Goal: Task Accomplishment & Management: Use online tool/utility

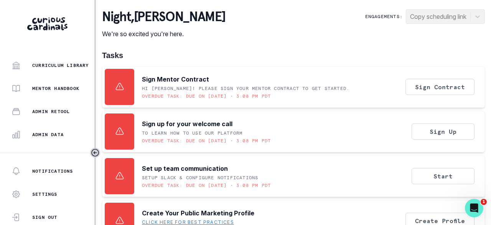
scroll to position [246, 0]
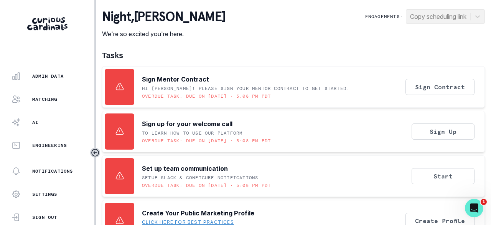
click at [40, 79] on div "Admin Data" at bounding box center [53, 75] width 83 height 9
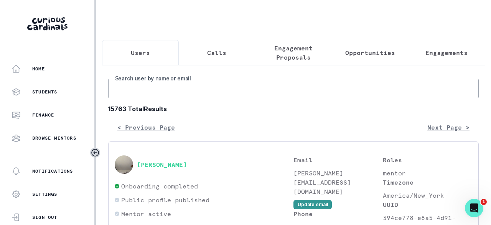
click at [169, 96] on input "Search user by name or email" at bounding box center [293, 88] width 371 height 19
paste input "[PERSON_NAME]-Edim"
type input "[PERSON_NAME]-Edim"
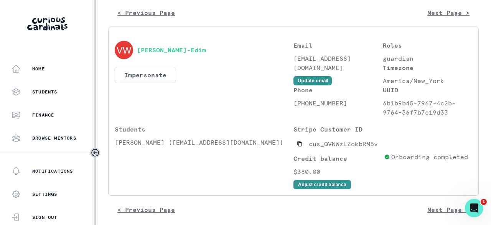
scroll to position [115, 0]
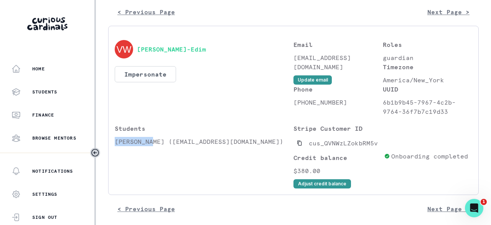
drag, startPoint x: 152, startPoint y: 148, endPoint x: 114, endPoint y: 148, distance: 37.6
click at [115, 146] on p "[PERSON_NAME] ([EMAIL_ADDRESS][DOMAIN_NAME])" at bounding box center [204, 141] width 179 height 9
copy p "[PERSON_NAME]"
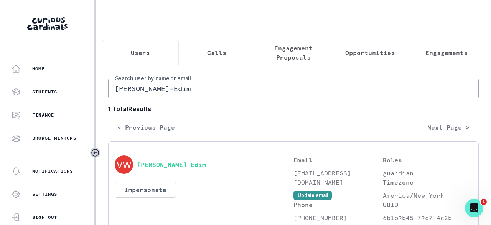
click at [437, 48] on p "Engagements" at bounding box center [447, 52] width 42 height 9
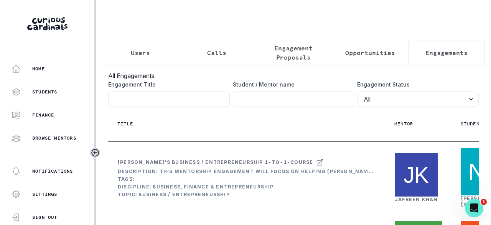
click at [288, 107] on input "Engagement Title" at bounding box center [294, 98] width 122 height 15
paste input "[PERSON_NAME]"
type input "[PERSON_NAME]"
click button "submit" at bounding box center [0, 0] width 0 height 0
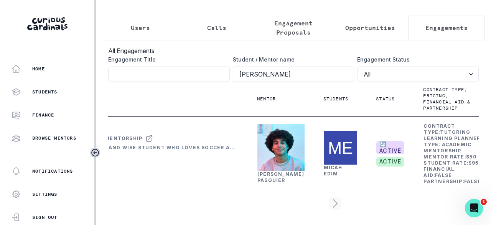
scroll to position [0, 164]
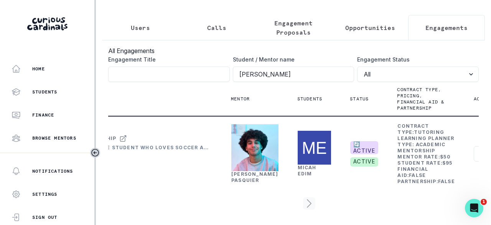
click at [244, 171] on link "[PERSON_NAME]" at bounding box center [254, 177] width 47 height 12
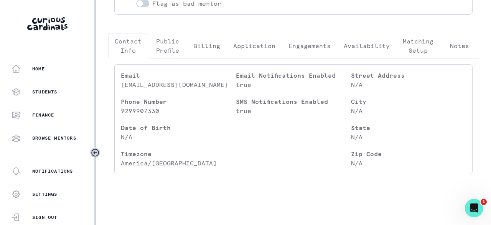
click at [312, 49] on p "Engagements" at bounding box center [310, 45] width 42 height 9
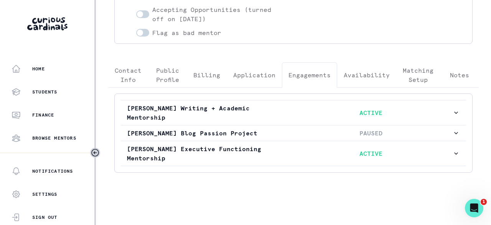
scroll to position [154, 0]
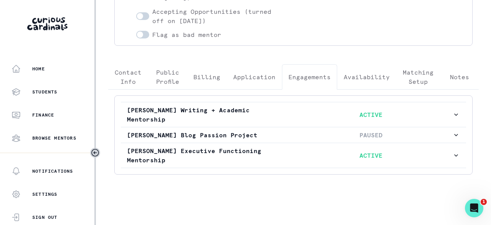
click at [274, 150] on p "[PERSON_NAME] Executive Functioning Mentorship" at bounding box center [208, 155] width 163 height 18
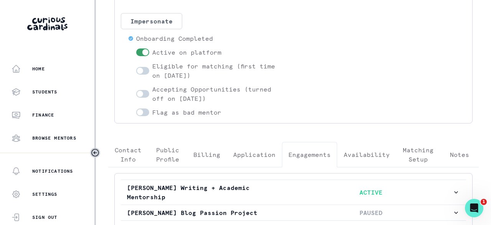
scroll to position [0, 0]
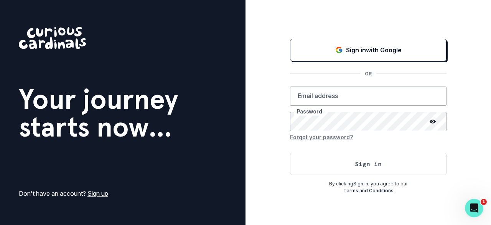
click at [357, 52] on p "Sign in with Google" at bounding box center [374, 49] width 56 height 9
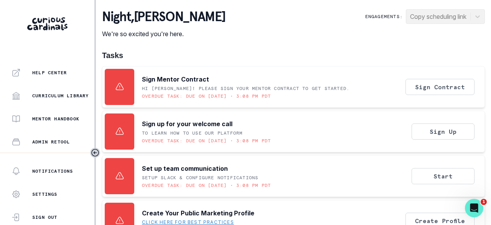
scroll to position [246, 0]
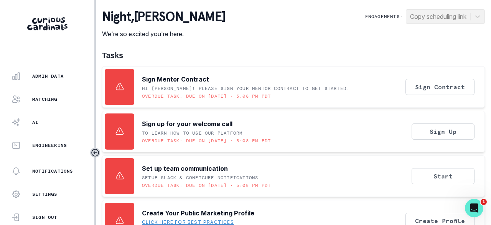
click at [50, 75] on p "Admin Data" at bounding box center [47, 76] width 31 height 6
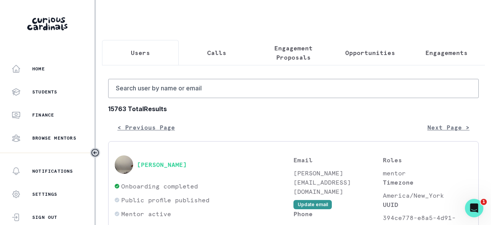
click at [433, 55] on p "Engagements" at bounding box center [447, 52] width 42 height 9
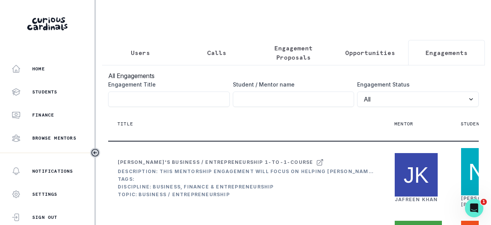
click at [271, 103] on input "Engagement Title" at bounding box center [294, 98] width 122 height 15
type input "eden"
click button "submit" at bounding box center [0, 0] width 0 height 0
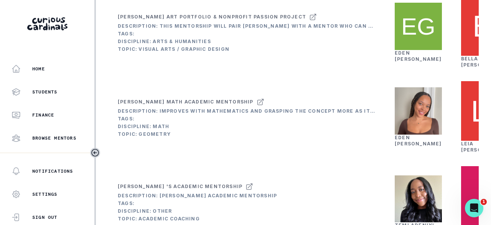
scroll to position [154, 0]
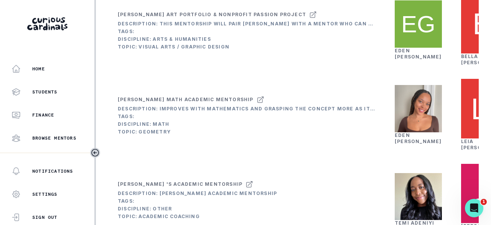
click at [399, 60] on link "[PERSON_NAME]" at bounding box center [418, 54] width 47 height 12
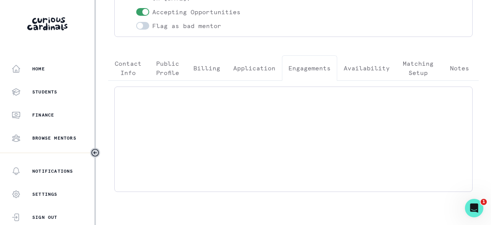
click at [307, 73] on button "Engagements" at bounding box center [309, 67] width 55 height 25
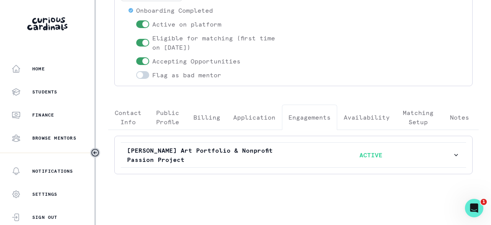
click at [312, 146] on button "[PERSON_NAME] Art Portfolio & Nonprofit Passion Project ACTIVE" at bounding box center [294, 154] width 346 height 25
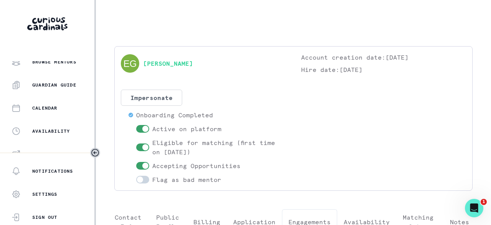
scroll to position [246, 0]
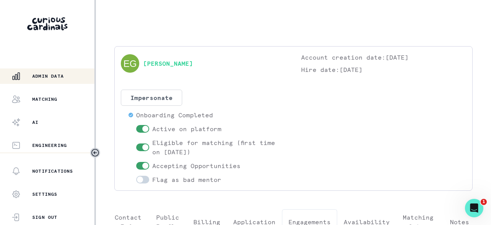
click at [47, 78] on p "Admin Data" at bounding box center [47, 76] width 31 height 6
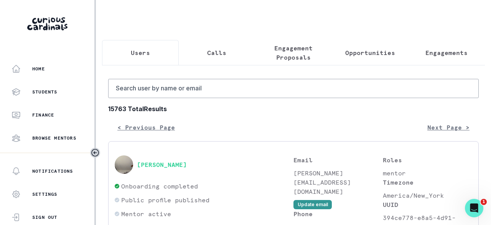
click at [434, 51] on p "Engagements" at bounding box center [447, 52] width 42 height 9
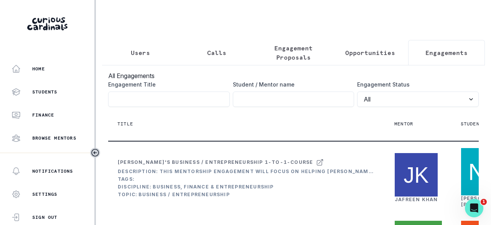
click at [291, 99] on input "Engagement Title" at bounding box center [294, 98] width 122 height 15
type input "teagan"
click button "submit" at bounding box center [0, 0] width 0 height 0
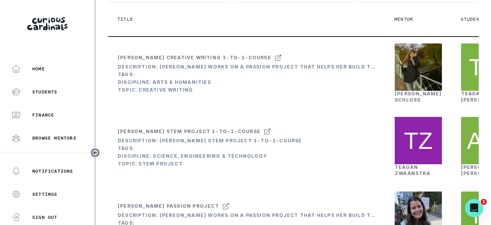
scroll to position [115, 0]
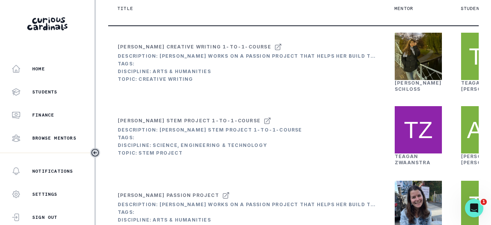
click at [398, 92] on link "[PERSON_NAME]" at bounding box center [418, 86] width 47 height 12
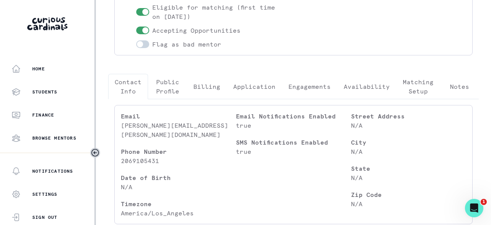
scroll to position [154, 0]
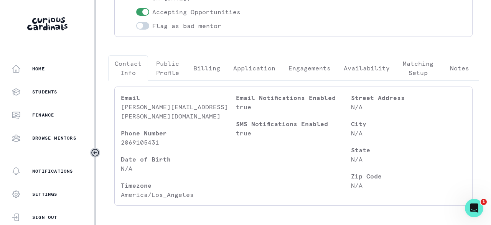
click at [307, 69] on p "Engagements" at bounding box center [310, 67] width 42 height 9
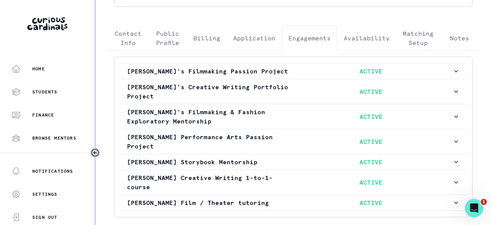
scroll to position [217, 0]
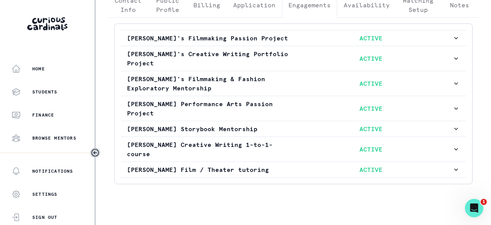
click at [268, 141] on p "[PERSON_NAME] Creative Writing 1-to-1-course" at bounding box center [208, 149] width 163 height 18
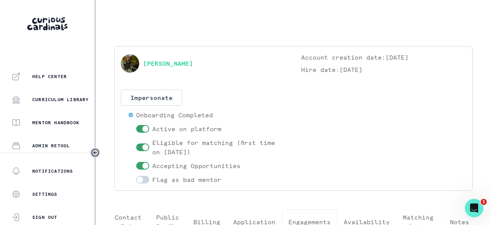
scroll to position [246, 0]
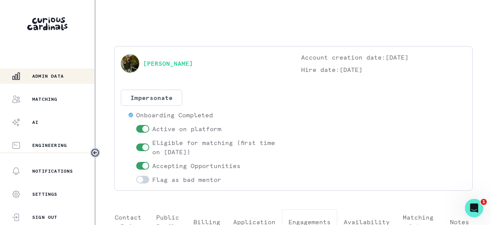
click at [52, 74] on p "Admin Data" at bounding box center [47, 76] width 31 height 6
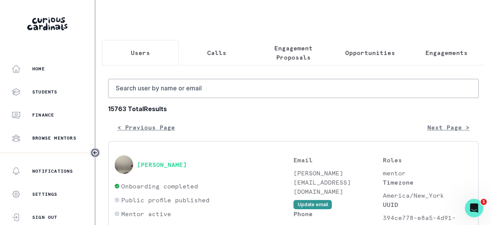
click at [443, 53] on p "Engagements" at bounding box center [447, 52] width 42 height 9
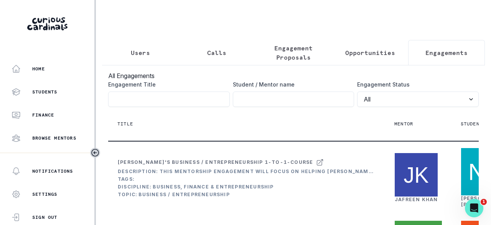
click at [299, 101] on input "Engagement Title" at bounding box center [294, 98] width 122 height 15
type input "[GEOGRAPHIC_DATA]"
click button "submit" at bounding box center [0, 0] width 0 height 0
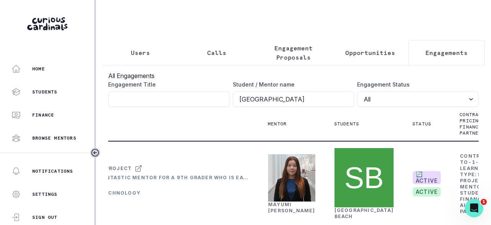
click at [370, 55] on p "Opportunities" at bounding box center [371, 52] width 50 height 9
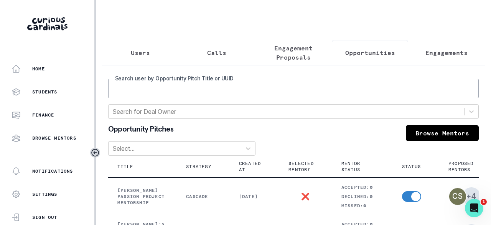
click at [276, 97] on input "Search user by Opportunity Pitch Title or UUID" at bounding box center [293, 88] width 371 height 19
type input "[GEOGRAPHIC_DATA]"
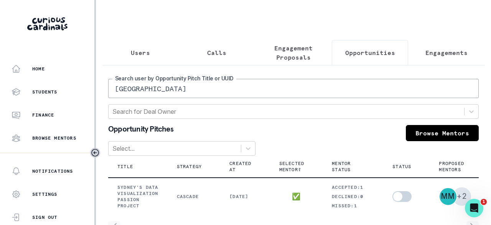
click at [435, 46] on button "Engagements" at bounding box center [446, 52] width 77 height 25
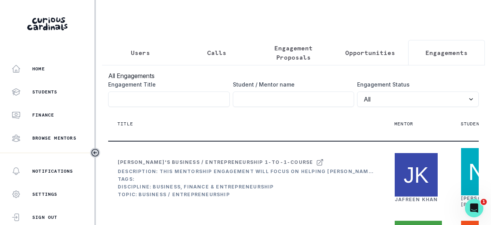
click at [299, 103] on input "Engagement Title" at bounding box center [294, 98] width 122 height 15
click button "submit" at bounding box center [0, 0] width 0 height 0
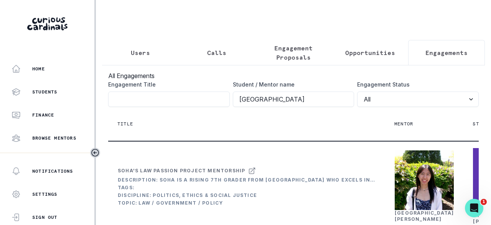
type input "s"
type input "[PERSON_NAME]"
click button "submit" at bounding box center [0, 0] width 0 height 0
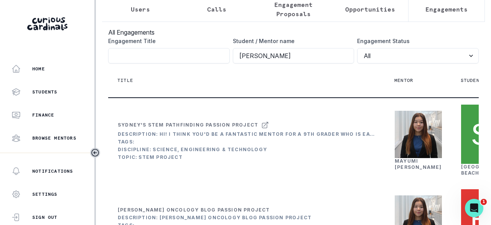
scroll to position [77, 0]
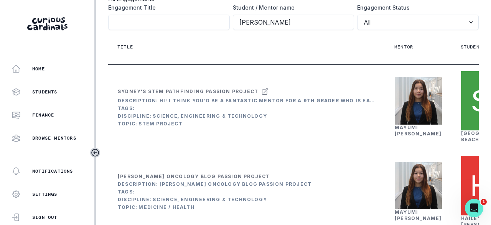
click at [406, 136] on link "[PERSON_NAME]" at bounding box center [418, 130] width 47 height 12
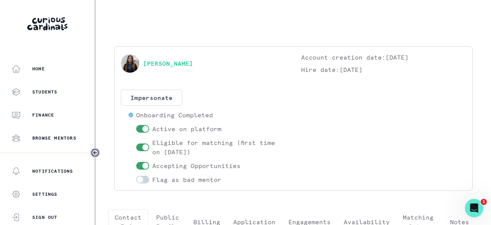
scroll to position [154, 0]
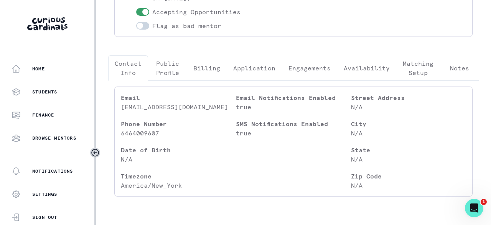
click at [310, 66] on p "Engagements" at bounding box center [310, 67] width 42 height 9
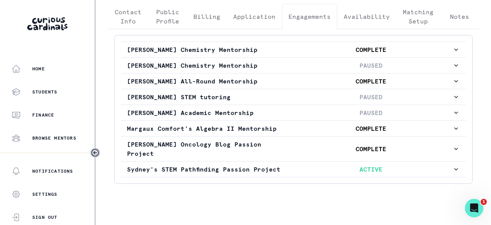
scroll to position [213, 0]
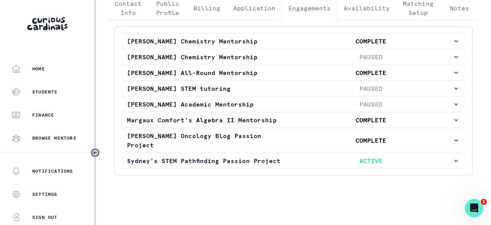
click at [208, 157] on p "Sydney's STEM Pathfinding Passion Project" at bounding box center [208, 160] width 163 height 9
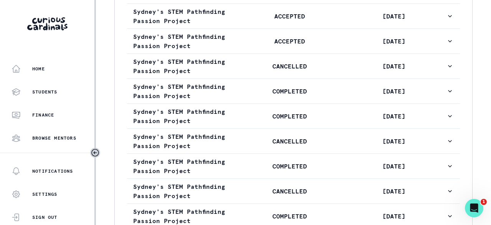
scroll to position [597, 0]
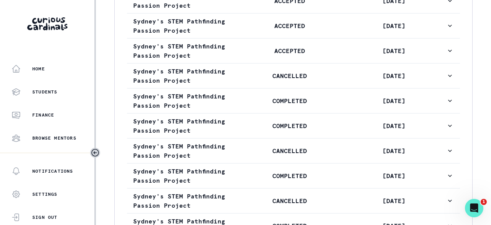
click at [326, 80] on p "CANCELLED" at bounding box center [290, 75] width 104 height 9
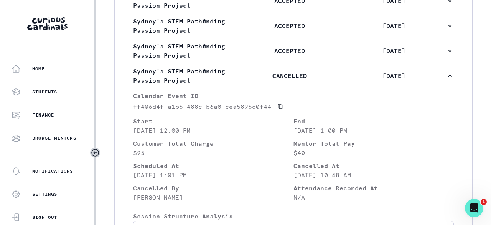
scroll to position [636, 0]
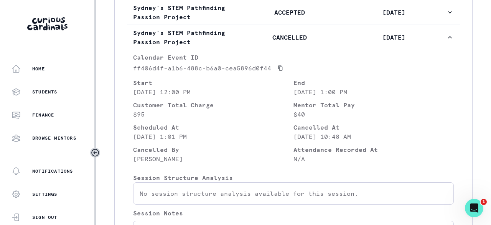
click at [315, 42] on p "CANCELLED" at bounding box center [290, 37] width 104 height 9
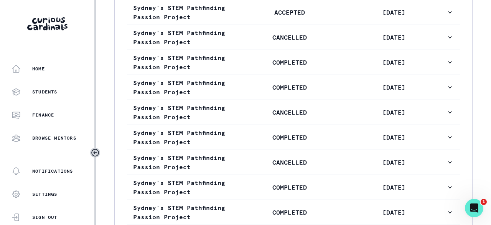
click at [324, 25] on button "Sydney's STEM Pathfinding Passion Project ACCEPTED [DATE]" at bounding box center [293, 12] width 333 height 25
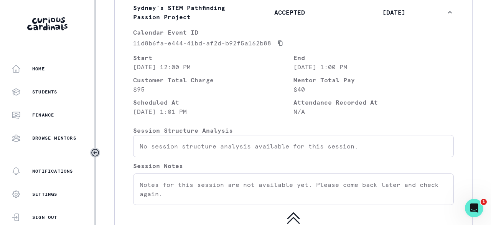
click at [325, 17] on p "ACCEPTED" at bounding box center [290, 12] width 104 height 9
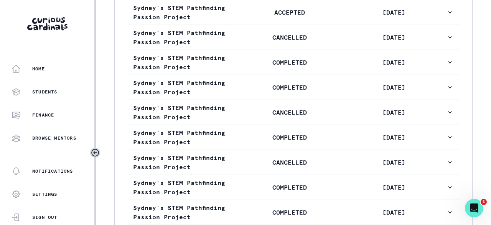
click at [320, 42] on p "CANCELLED" at bounding box center [290, 37] width 104 height 9
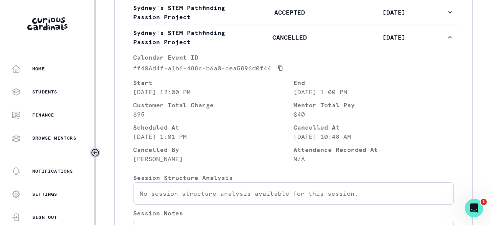
click at [319, 42] on p "CANCELLED" at bounding box center [290, 37] width 104 height 9
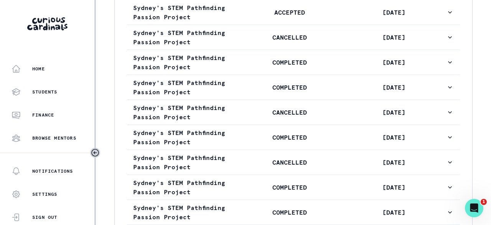
click at [317, 67] on p "COMPLETED" at bounding box center [290, 62] width 104 height 9
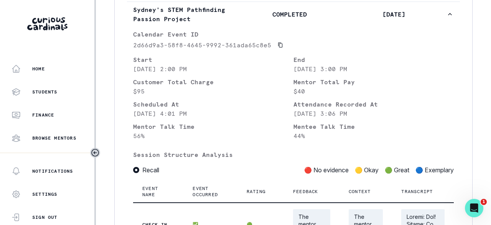
scroll to position [559, 0]
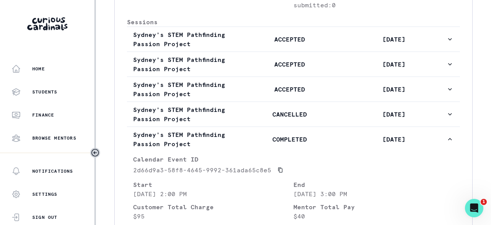
click at [265, 151] on button "Sydney's STEM Pathfinding Passion Project COMPLETED [DATE]" at bounding box center [293, 139] width 333 height 25
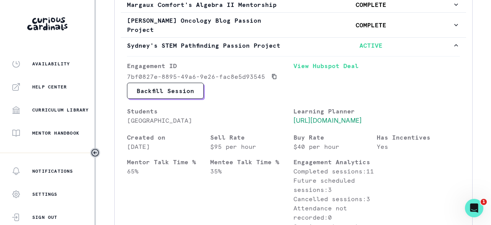
scroll to position [246, 0]
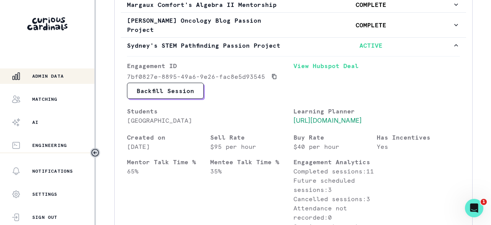
click at [56, 74] on p "Admin Data" at bounding box center [47, 76] width 31 height 6
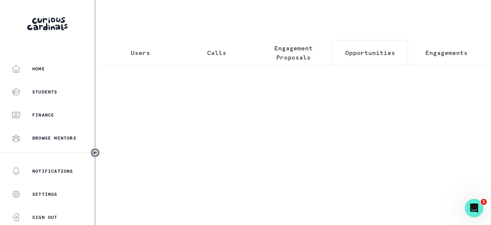
click at [360, 51] on p "Opportunities" at bounding box center [371, 52] width 50 height 9
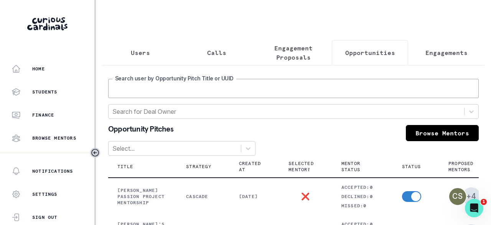
click at [252, 94] on input "Search user by Opportunity Pitch Title or UUID" at bounding box center [293, 88] width 371 height 19
type input "max"
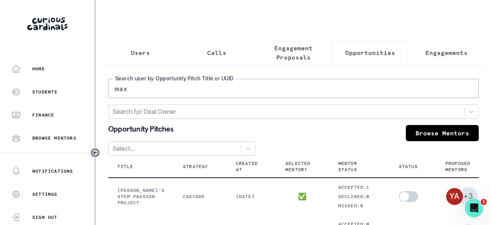
click at [426, 50] on p "Engagements" at bounding box center [447, 52] width 42 height 9
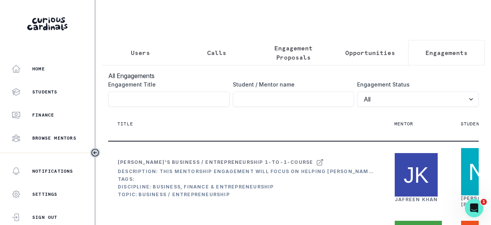
click at [280, 107] on input "Engagement Title" at bounding box center [294, 98] width 122 height 15
type input "[PERSON_NAME]"
click button "submit" at bounding box center [0, 0] width 0 height 0
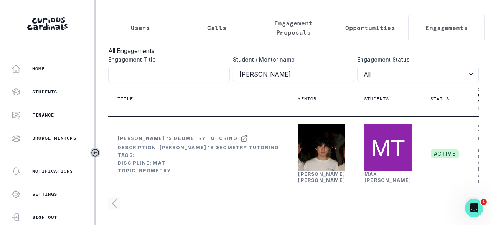
scroll to position [79, 0]
click at [301, 171] on link "[PERSON_NAME]" at bounding box center [321, 177] width 47 height 12
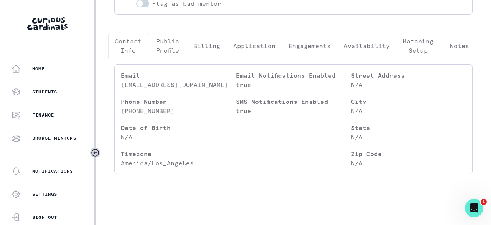
click at [310, 45] on p "Engagements" at bounding box center [310, 45] width 42 height 9
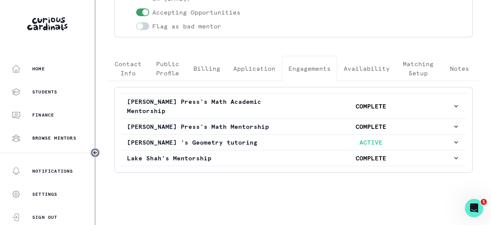
scroll to position [142, 0]
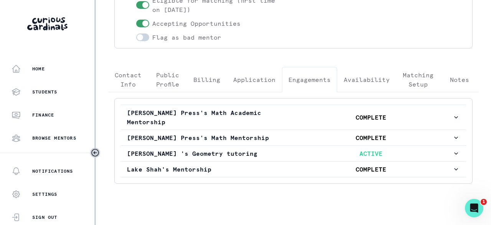
click at [265, 149] on p "[PERSON_NAME] 's Geometry tutoring" at bounding box center [208, 153] width 163 height 9
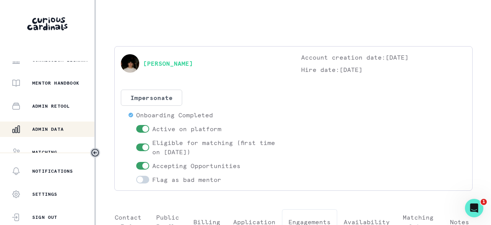
scroll to position [230, 0]
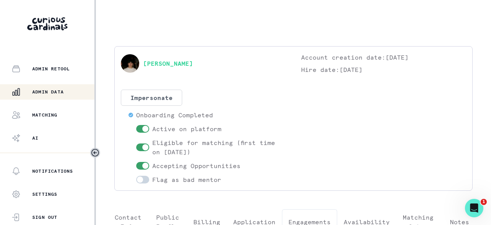
click at [47, 94] on p "Admin Data" at bounding box center [47, 92] width 31 height 6
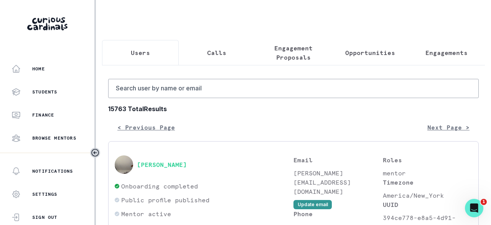
click at [440, 57] on button "Engagements" at bounding box center [446, 52] width 77 height 25
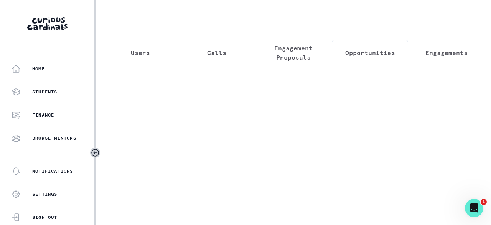
click at [379, 57] on button "Opportunities" at bounding box center [370, 52] width 77 height 25
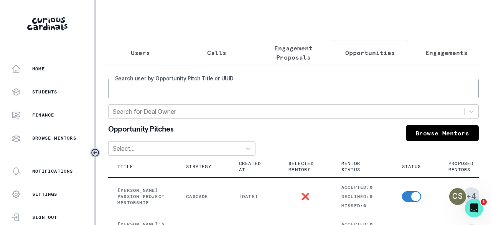
click at [269, 98] on input "Search user by Opportunity Pitch Title or UUID" at bounding box center [293, 88] width 371 height 19
type input "[DEMOGRAPHIC_DATA]"
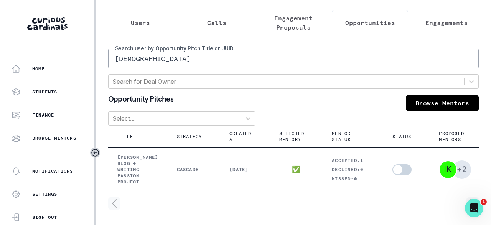
click at [430, 18] on p "Engagements" at bounding box center [447, 22] width 42 height 9
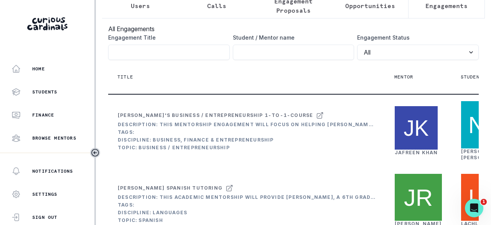
click at [260, 60] on input "Engagement Title" at bounding box center [294, 52] width 122 height 15
type input "lea"
click button "submit" at bounding box center [0, 0] width 0 height 0
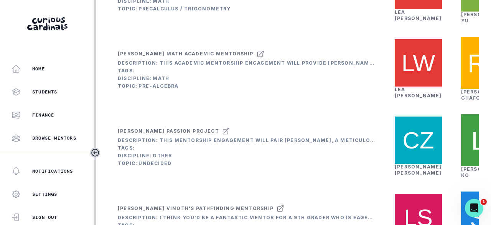
scroll to position [277, 0]
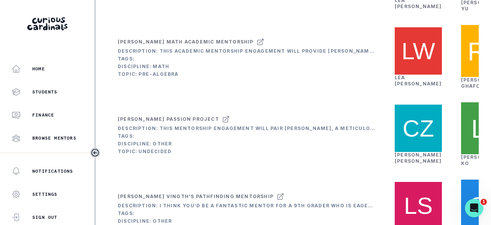
click at [407, 9] on link "[PERSON_NAME]" at bounding box center [418, 3] width 47 height 12
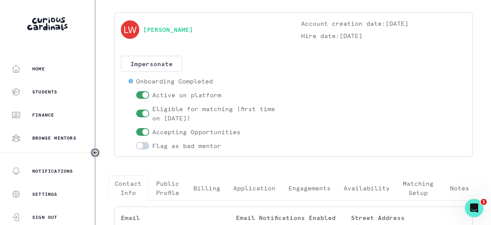
scroll to position [115, 0]
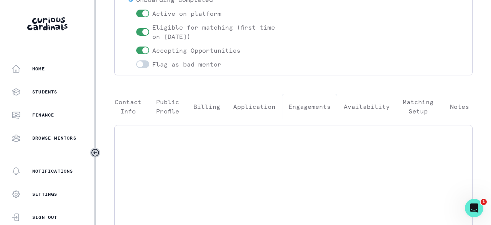
click at [306, 110] on button "Engagements" at bounding box center [309, 106] width 55 height 25
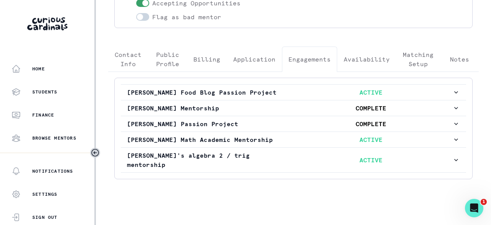
scroll to position [167, 0]
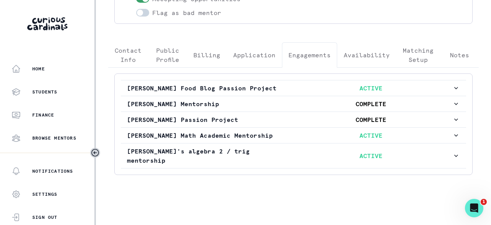
click at [318, 84] on button "[PERSON_NAME] Food Blog Passion Project ACTIVE" at bounding box center [294, 87] width 346 height 15
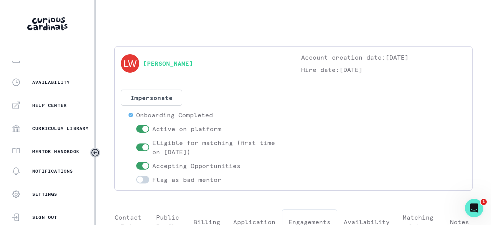
scroll to position [246, 0]
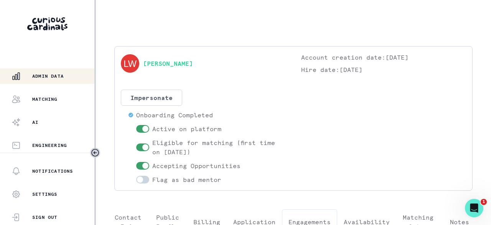
click at [58, 74] on p "Admin Data" at bounding box center [47, 76] width 31 height 6
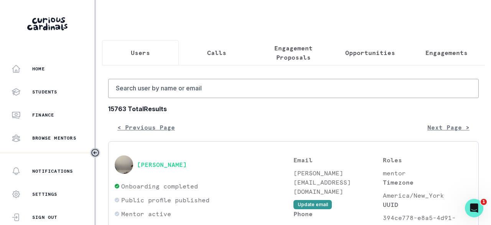
click at [426, 46] on button "Engagements" at bounding box center [446, 52] width 77 height 25
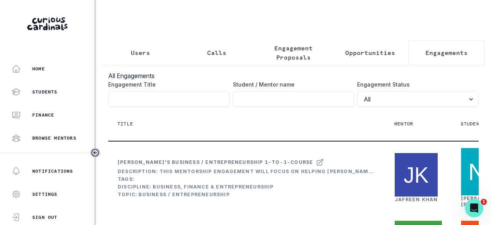
click at [267, 100] on input "Engagement Title" at bounding box center [294, 98] width 122 height 15
type input "[PERSON_NAME]"
click button "submit" at bounding box center [0, 0] width 0 height 0
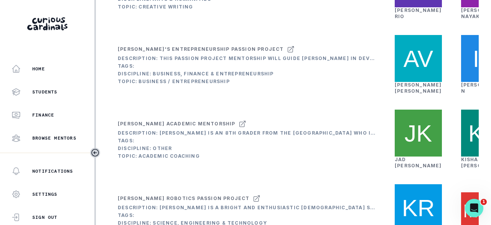
scroll to position [192, 0]
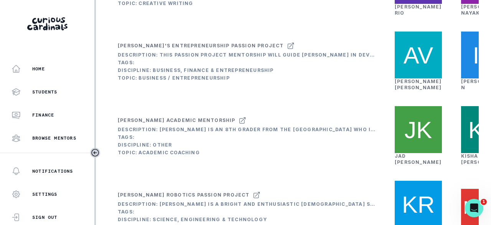
click at [417, 90] on link "[PERSON_NAME]" at bounding box center [418, 84] width 47 height 12
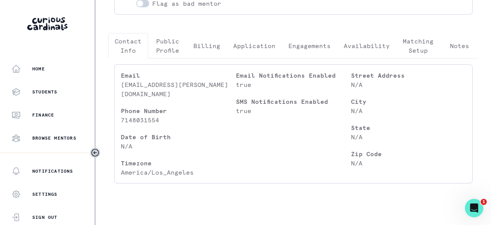
click at [303, 43] on button "Engagements" at bounding box center [309, 45] width 55 height 25
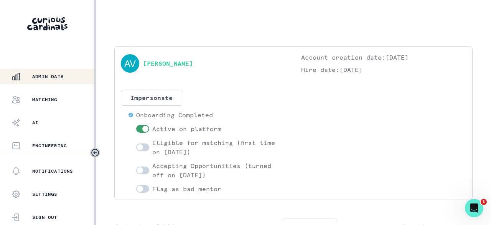
scroll to position [246, 0]
click at [57, 77] on p "Admin Data" at bounding box center [47, 76] width 31 height 6
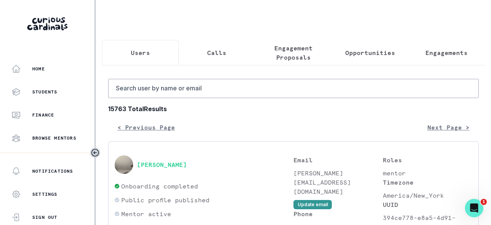
click at [435, 52] on p "Engagements" at bounding box center [447, 52] width 42 height 9
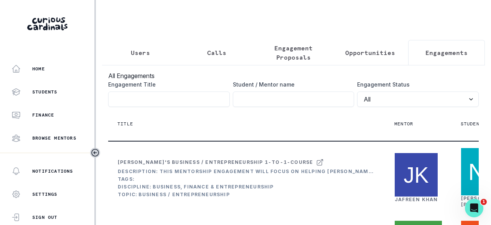
click at [294, 100] on input "Engagement Title" at bounding box center [294, 98] width 122 height 15
type input "lexie"
click button "submit" at bounding box center [0, 0] width 0 height 0
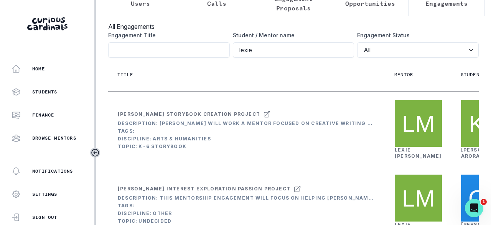
scroll to position [115, 0]
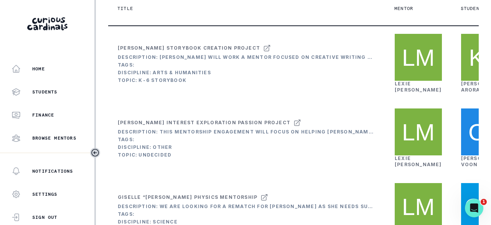
click at [402, 93] on link "[PERSON_NAME]" at bounding box center [418, 87] width 47 height 12
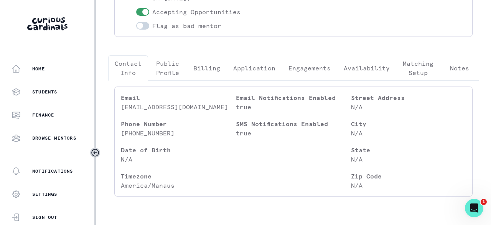
click at [294, 70] on p "Engagements" at bounding box center [310, 67] width 42 height 9
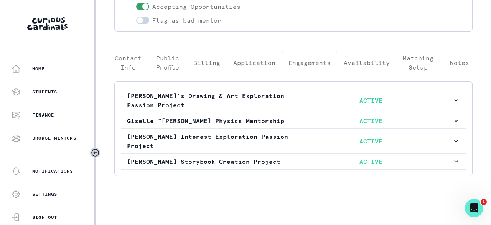
scroll to position [160, 0]
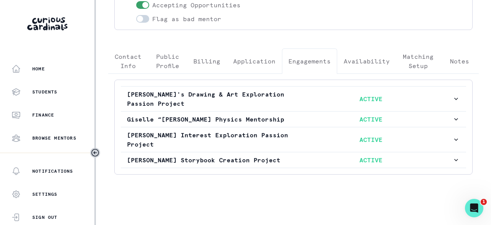
click at [283, 119] on p "Giselle “[PERSON_NAME] Physics Mentorship" at bounding box center [208, 118] width 163 height 9
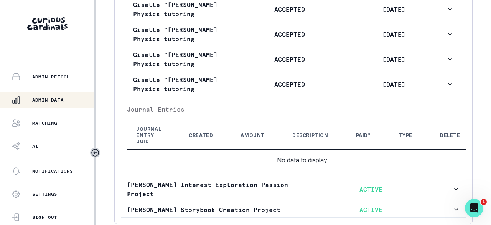
scroll to position [246, 0]
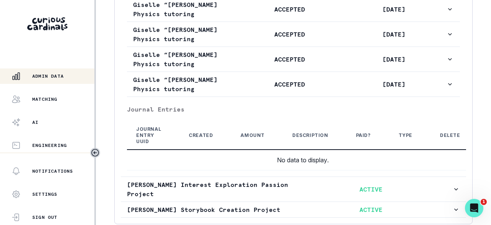
click at [53, 79] on p "Admin Data" at bounding box center [47, 76] width 31 height 6
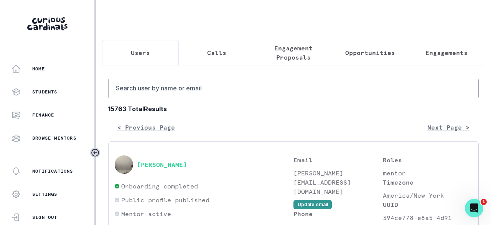
click at [431, 50] on p "Engagements" at bounding box center [447, 52] width 42 height 9
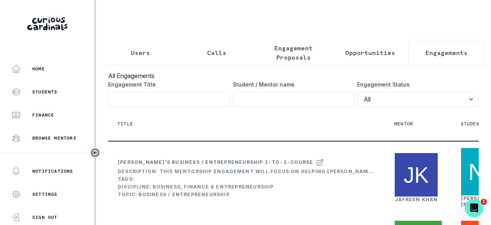
click at [299, 101] on input "Engagement Title" at bounding box center [294, 98] width 122 height 15
type input "[PERSON_NAME]"
click button "submit" at bounding box center [0, 0] width 0 height 0
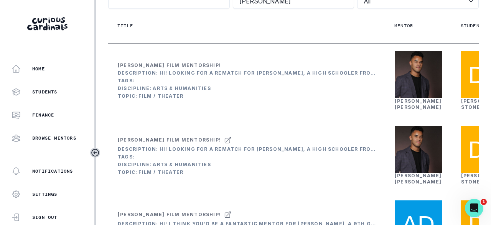
scroll to position [115, 0]
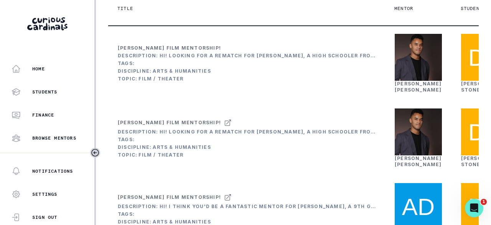
click at [405, 93] on link "[PERSON_NAME]" at bounding box center [418, 87] width 47 height 12
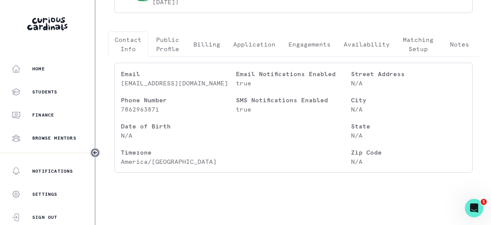
click at [311, 36] on button "Engagements" at bounding box center [309, 43] width 55 height 25
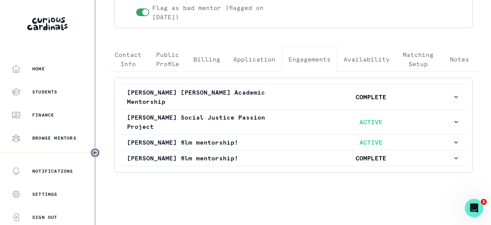
scroll to position [151, 0]
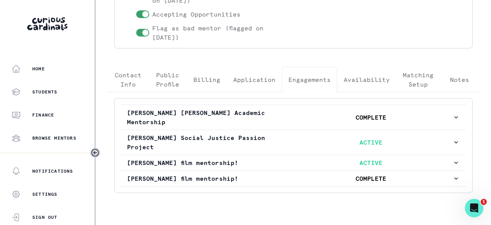
click at [290, 158] on p "ACTIVE" at bounding box center [371, 162] width 163 height 9
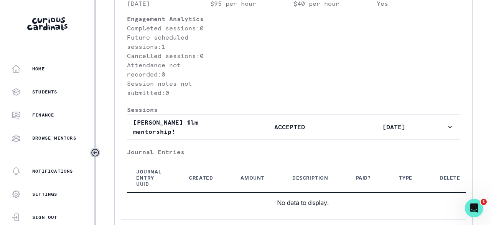
scroll to position [450, 0]
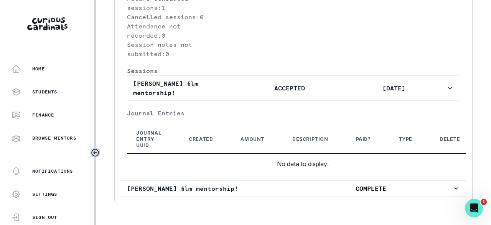
click at [268, 83] on p "ACCEPTED" at bounding box center [290, 87] width 104 height 9
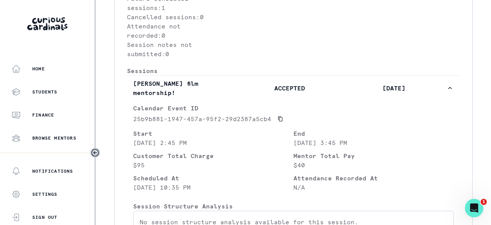
click at [261, 83] on p "ACCEPTED" at bounding box center [290, 87] width 104 height 9
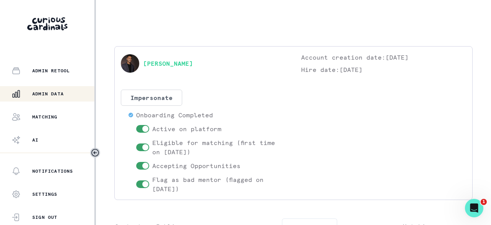
scroll to position [230, 0]
click at [46, 91] on p "Admin Data" at bounding box center [47, 92] width 31 height 6
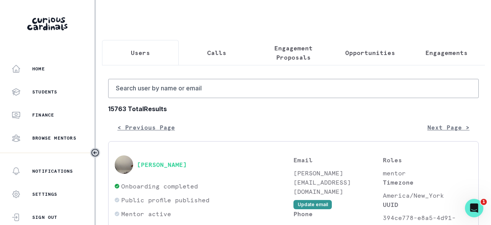
click at [375, 52] on p "Opportunities" at bounding box center [371, 52] width 50 height 9
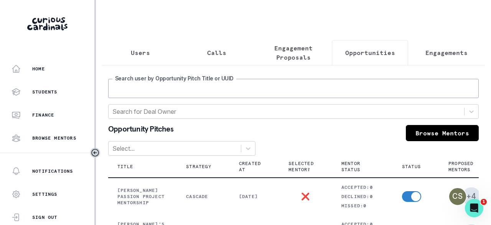
click at [308, 94] on input "Search user by Opportunity Pitch Title or UUID" at bounding box center [293, 88] width 371 height 19
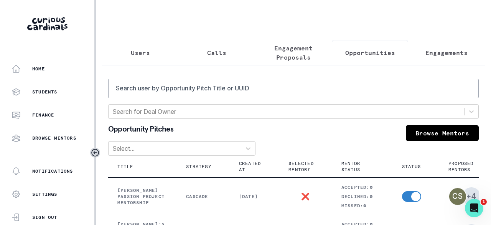
click at [440, 56] on p "Engagements" at bounding box center [447, 52] width 42 height 9
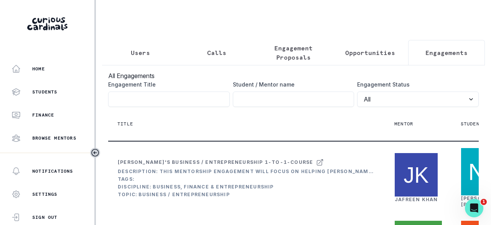
click at [294, 100] on input "Engagement Title" at bounding box center [294, 98] width 122 height 15
type input "[PERSON_NAME]"
click button "submit" at bounding box center [0, 0] width 0 height 0
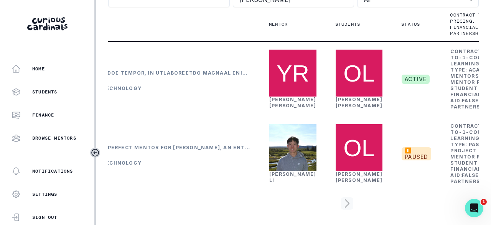
scroll to position [0, 128]
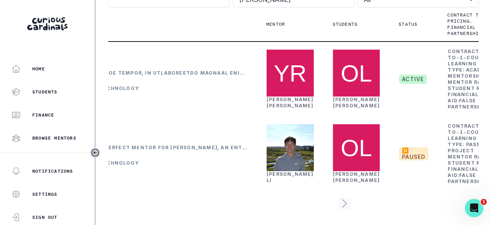
click at [281, 96] on link "[PERSON_NAME]" at bounding box center [290, 102] width 47 height 12
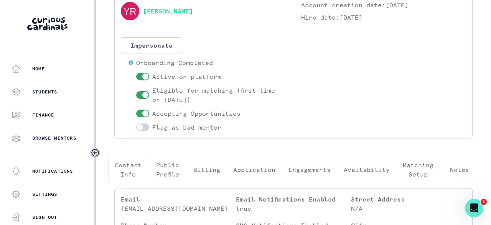
scroll to position [154, 0]
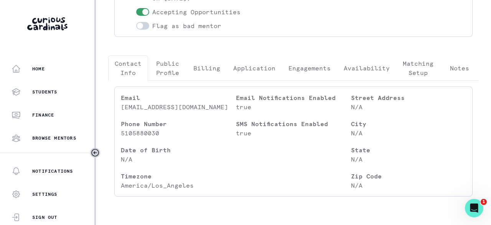
click at [313, 66] on p "Engagements" at bounding box center [310, 67] width 42 height 9
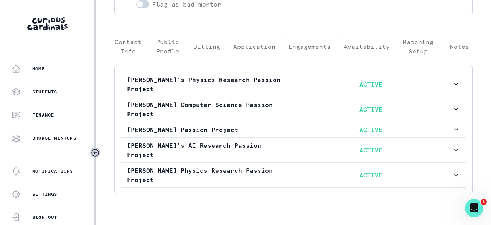
scroll to position [185, 0]
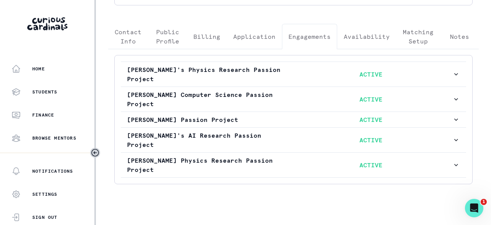
click at [295, 117] on p "ACTIVE" at bounding box center [371, 119] width 163 height 9
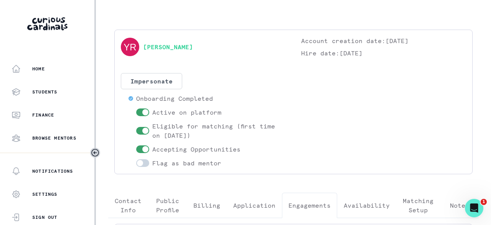
scroll to position [0, 0]
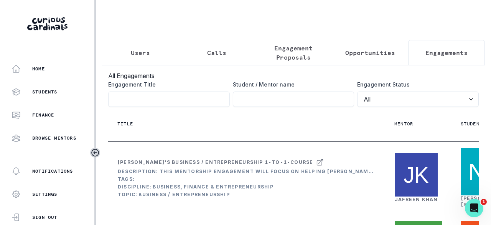
click at [446, 58] on button "Engagements" at bounding box center [446, 52] width 77 height 25
click at [316, 103] on input "Engagement Title" at bounding box center [294, 98] width 122 height 15
type input "[PERSON_NAME]"
click button "submit" at bounding box center [0, 0] width 0 height 0
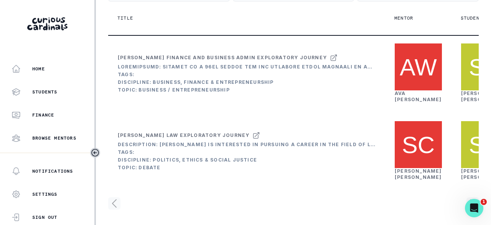
scroll to position [147, 0]
click at [405, 90] on link "[PERSON_NAME]" at bounding box center [418, 96] width 47 height 12
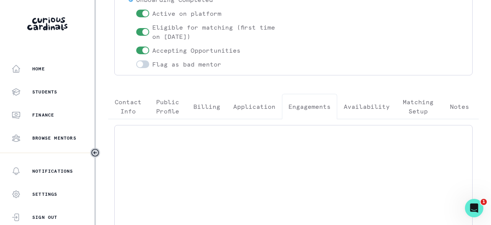
click at [319, 104] on p "Engagements" at bounding box center [310, 106] width 42 height 9
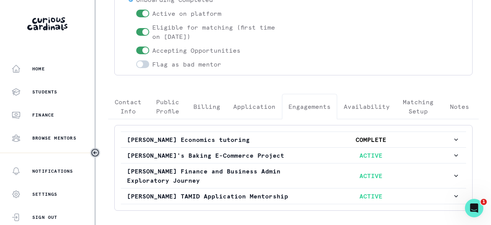
scroll to position [151, 0]
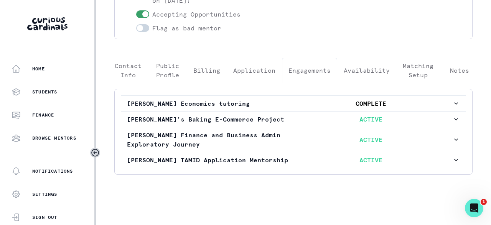
click at [255, 142] on p "[PERSON_NAME] Finance and Business Admin Exploratory Journey" at bounding box center [208, 139] width 163 height 18
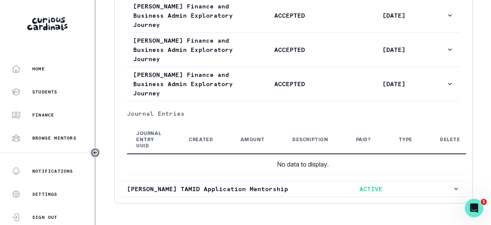
scroll to position [765, 0]
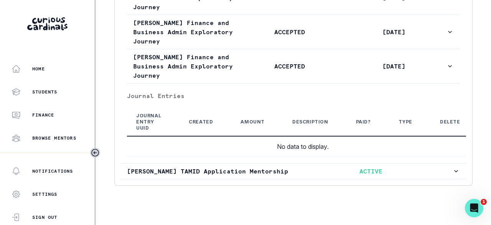
click at [263, 65] on p "ACCEPTED" at bounding box center [290, 65] width 104 height 9
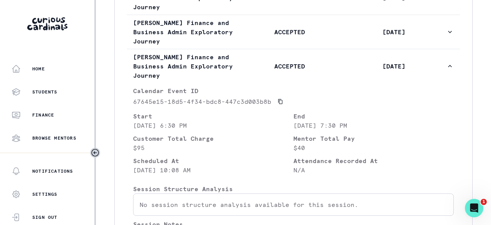
click at [249, 27] on p "ACCEPTED" at bounding box center [290, 31] width 104 height 9
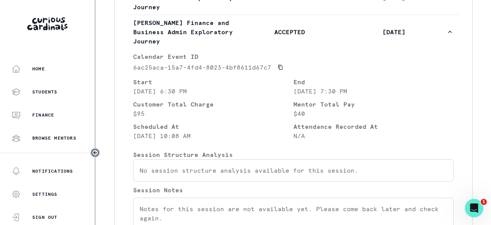
click at [259, 27] on p "ACCEPTED" at bounding box center [290, 31] width 104 height 9
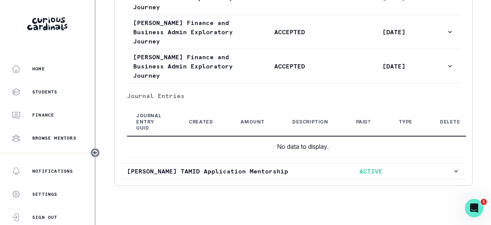
scroll to position [727, 0]
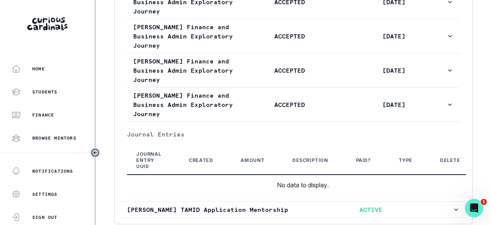
click at [261, 94] on button "[PERSON_NAME] Finance and Business Admin Exploratory Journey ACCEPTED [DATE]" at bounding box center [293, 105] width 333 height 34
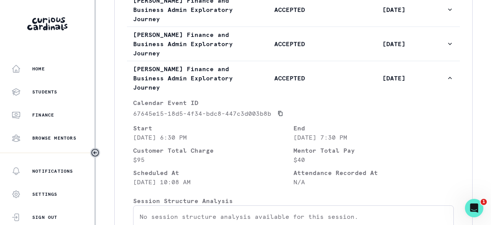
scroll to position [765, 0]
